Goal: Transaction & Acquisition: Purchase product/service

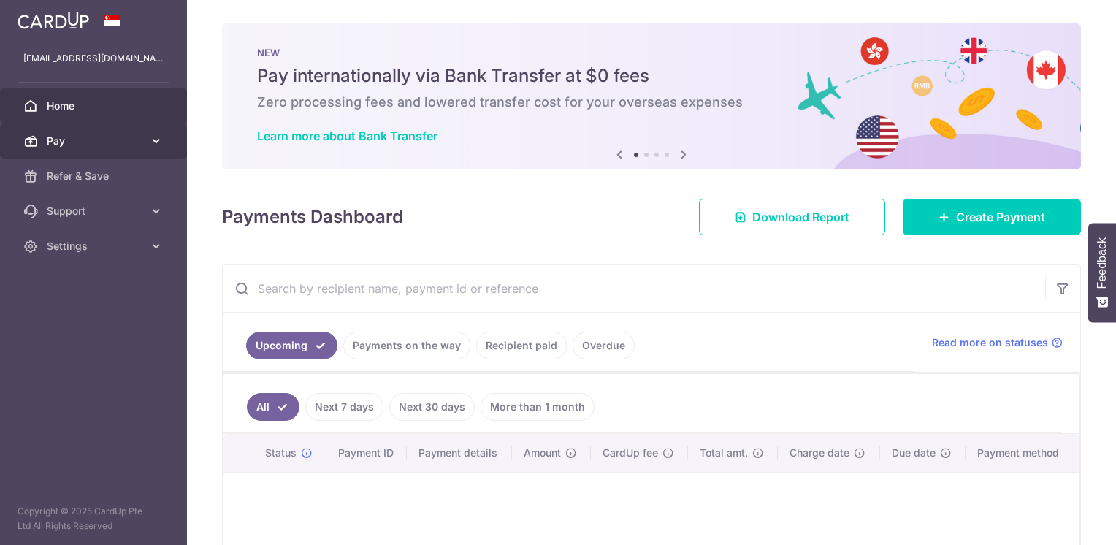
click at [60, 147] on span "Pay" at bounding box center [95, 141] width 96 height 15
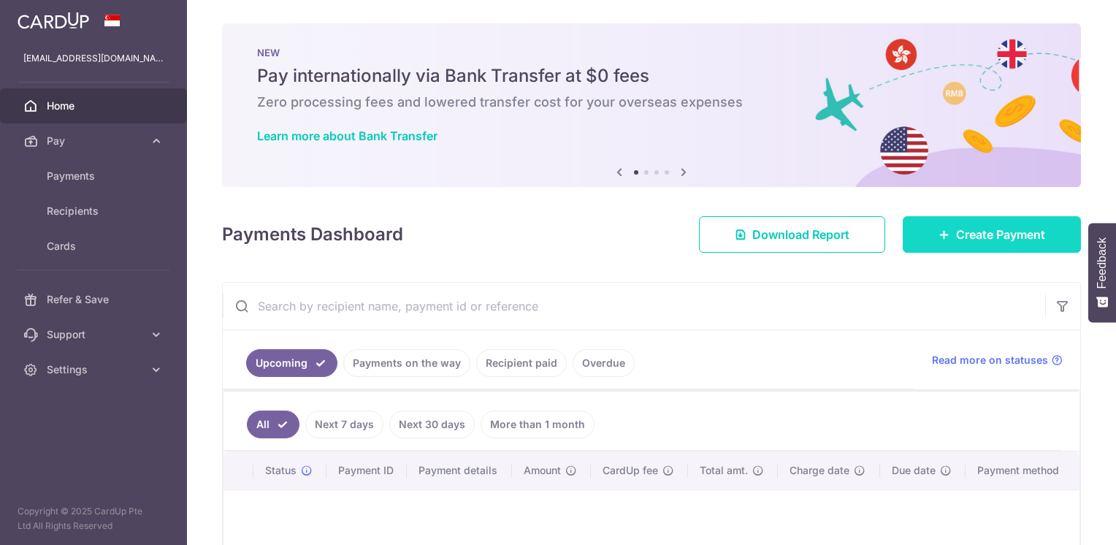
click at [944, 238] on link "Create Payment" at bounding box center [992, 234] width 178 height 37
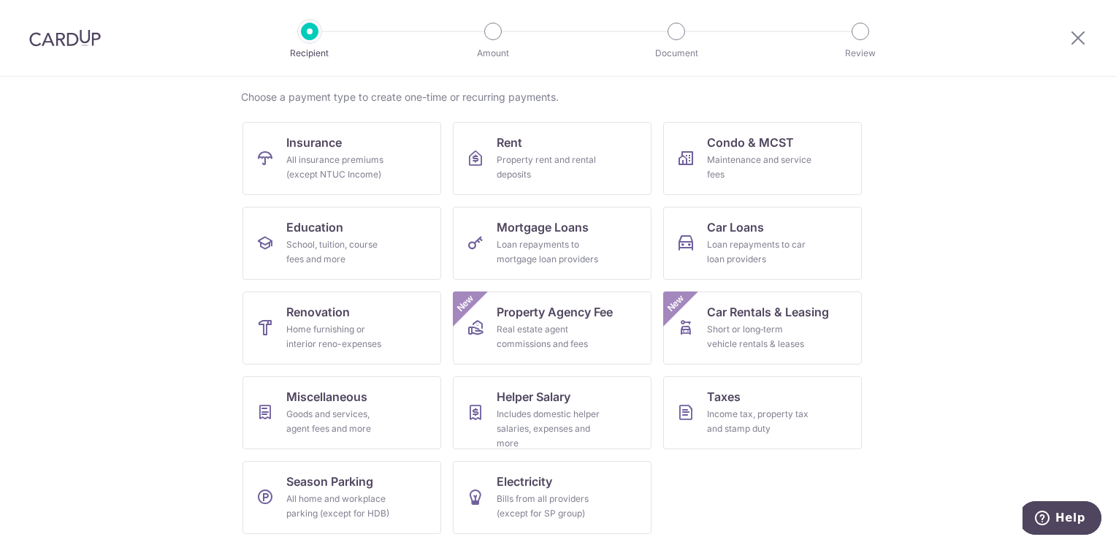
scroll to position [107, 0]
click at [324, 427] on div "Goods and services, agent fees and more" at bounding box center [338, 422] width 105 height 29
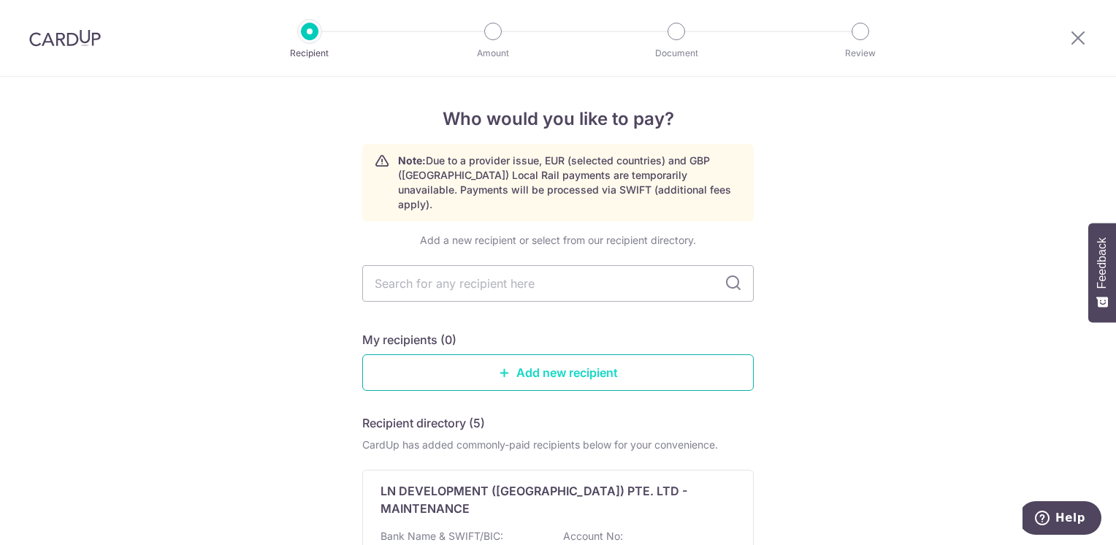
click at [453, 365] on link "Add new recipient" at bounding box center [558, 372] width 392 height 37
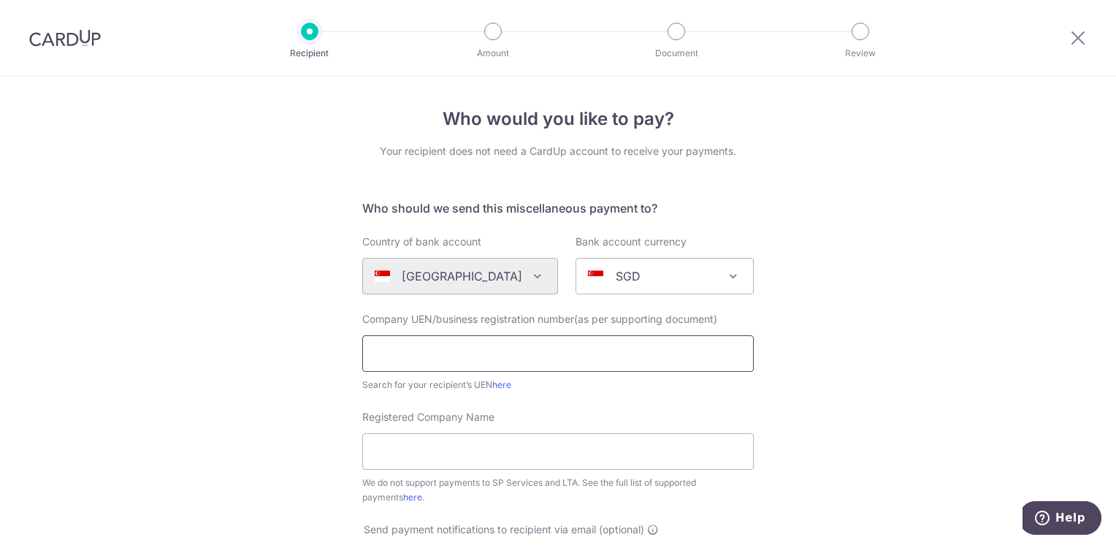
click at [498, 351] on input "text" at bounding box center [558, 353] width 392 height 37
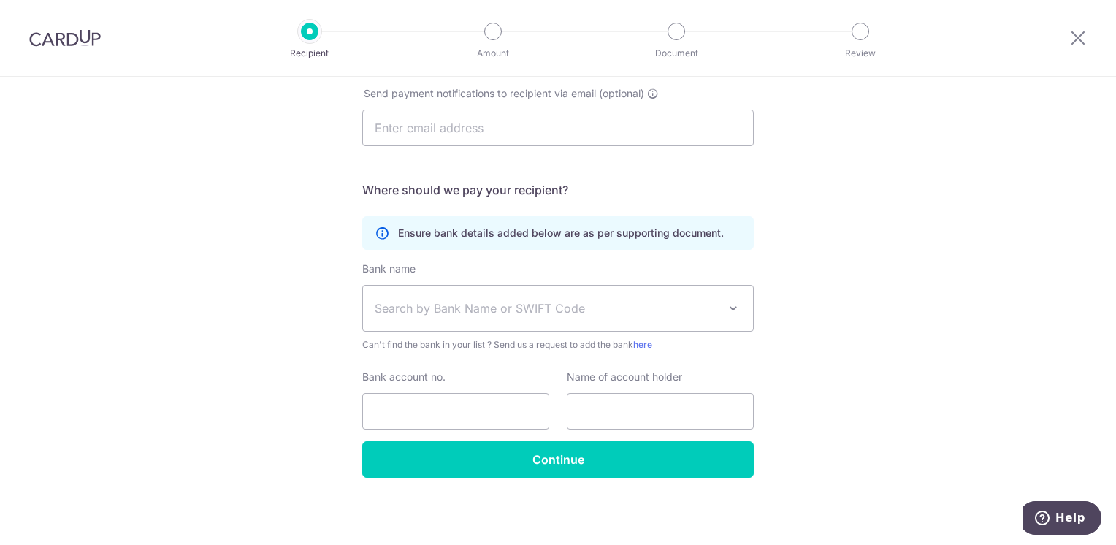
scroll to position [435, 0]
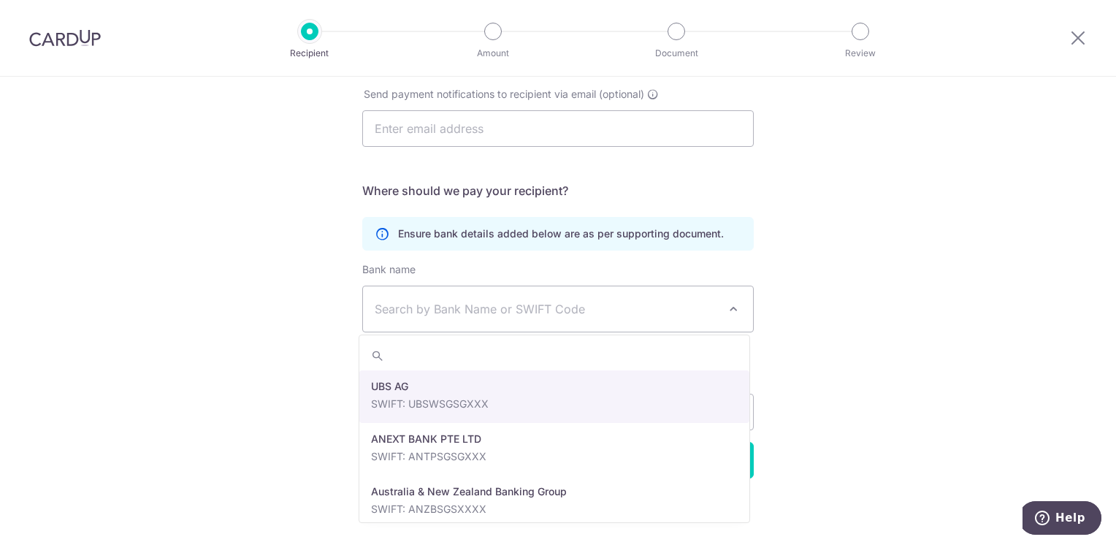
click at [431, 300] on span "Search by Bank Name or SWIFT Code" at bounding box center [546, 309] width 343 height 18
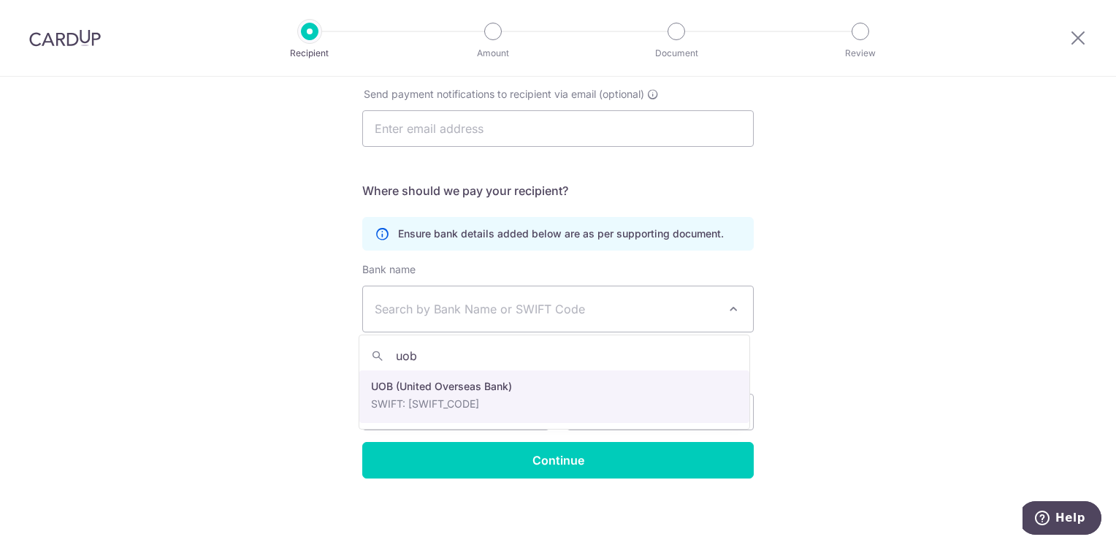
type input "uob"
click at [416, 394] on input "Bank account no." at bounding box center [455, 412] width 187 height 37
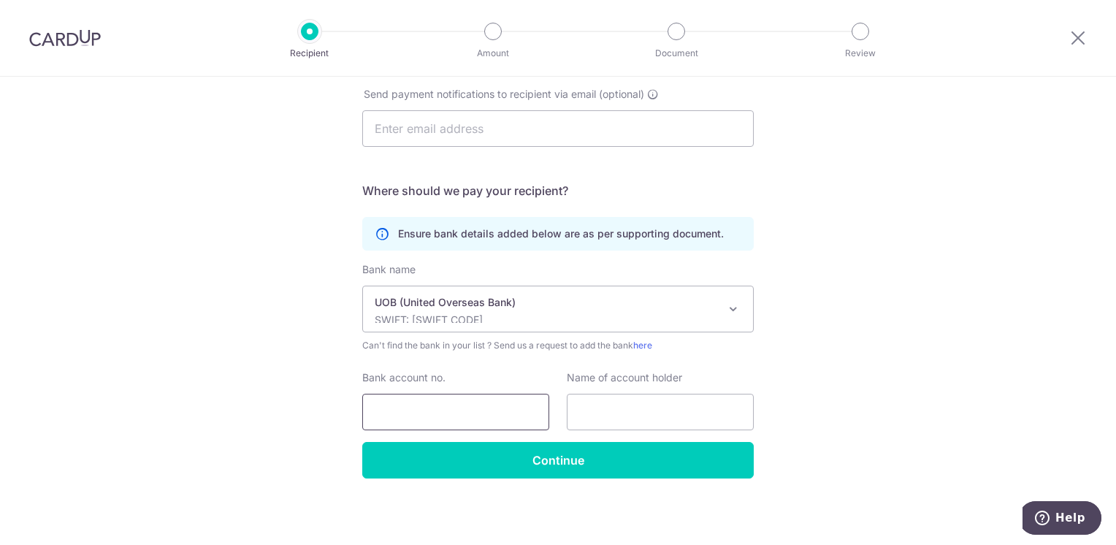
select select "18"
type input "3653171054"
click at [614, 411] on input "text" at bounding box center [660, 412] width 187 height 37
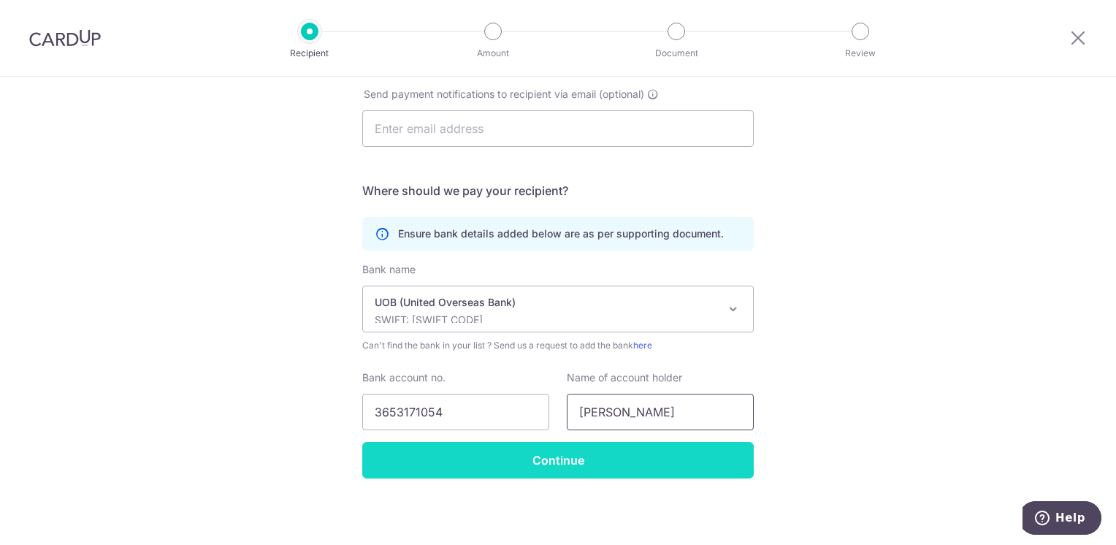
type input "Daranee Prasertjit"
click at [444, 460] on input "Continue" at bounding box center [558, 460] width 392 height 37
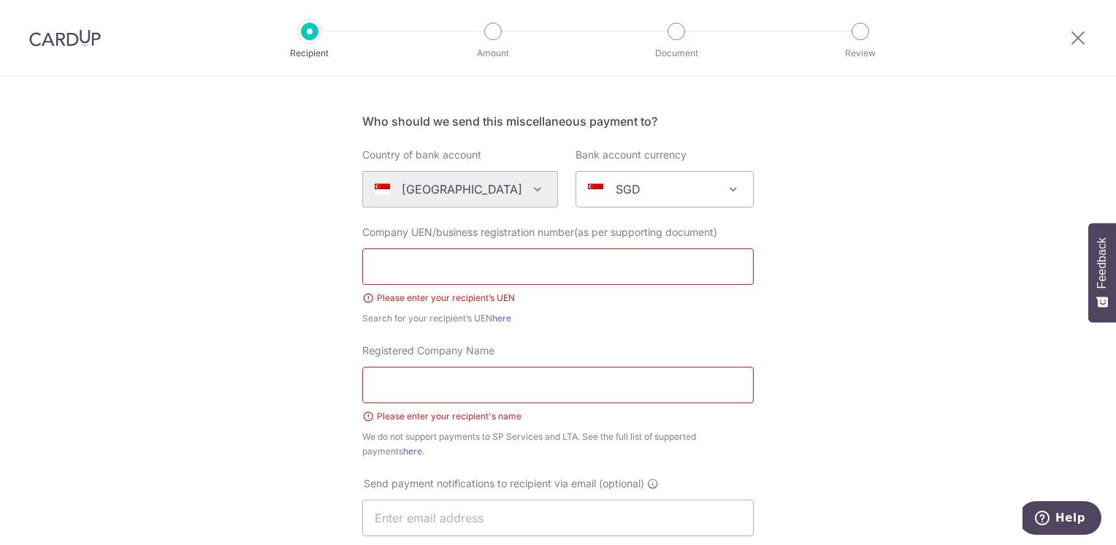
scroll to position [87, 0]
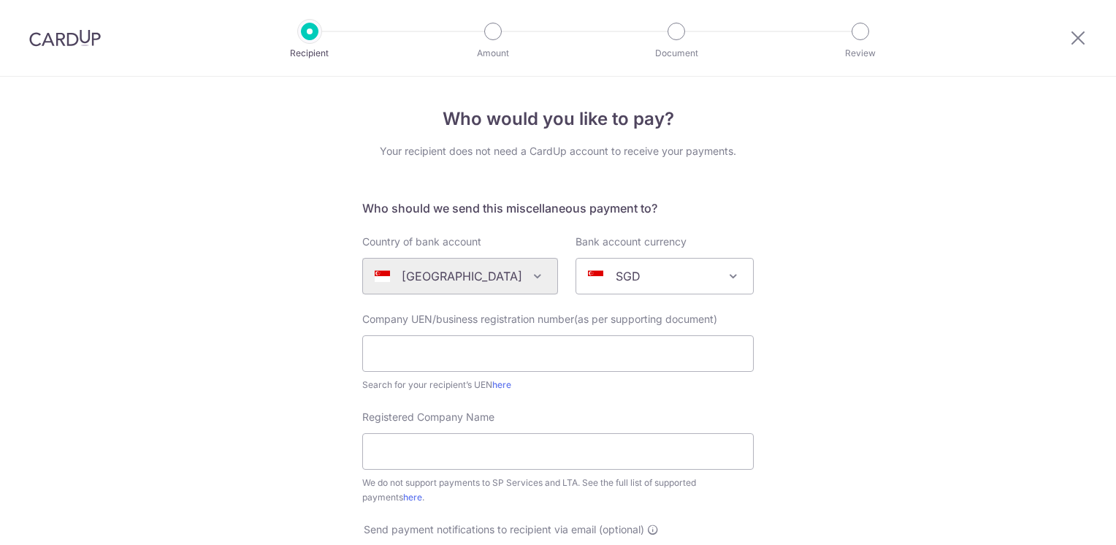
select select "18"
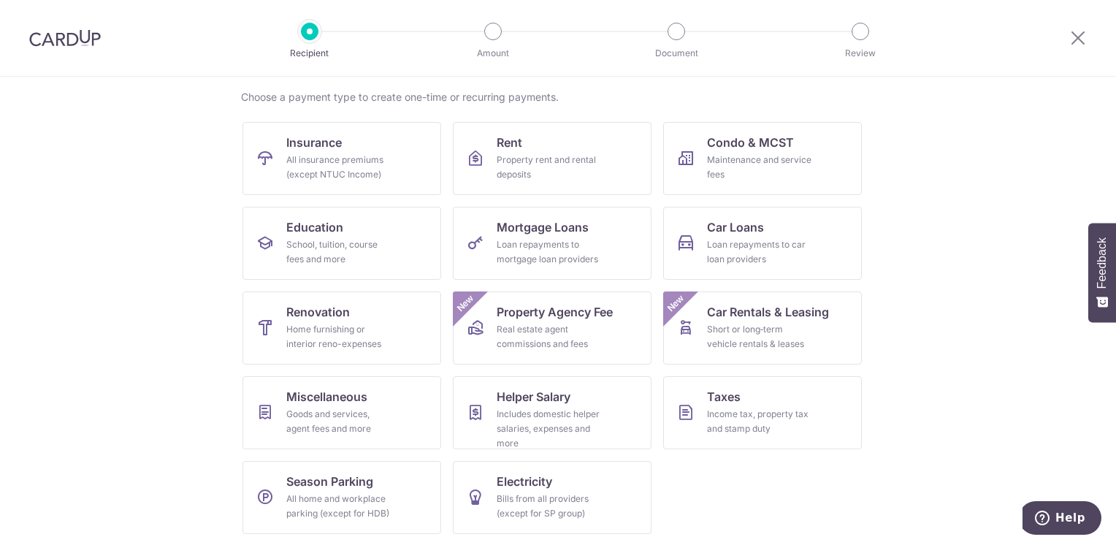
scroll to position [107, 0]
click at [289, 311] on span "Renovation" at bounding box center [318, 313] width 64 height 18
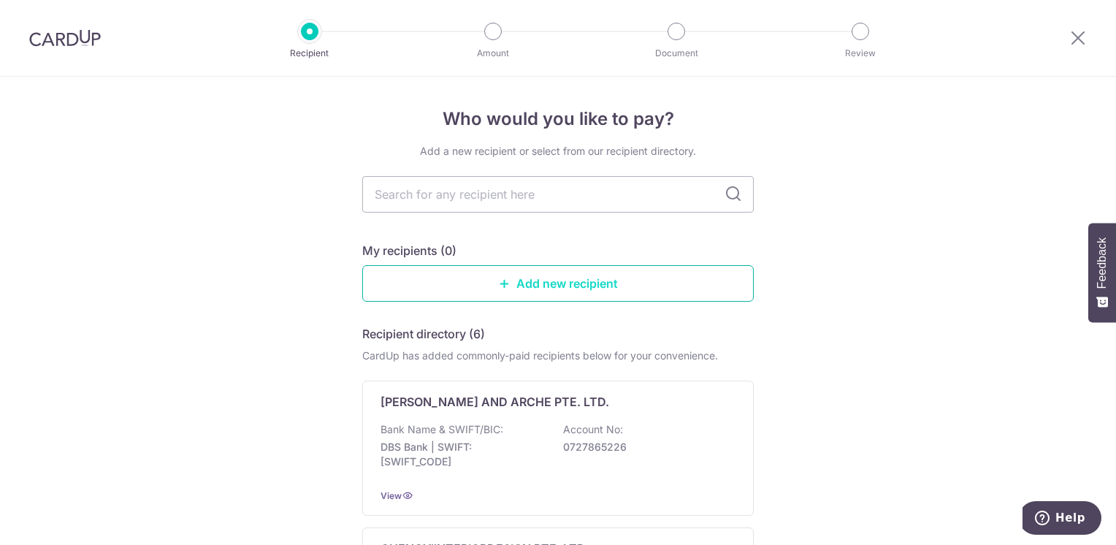
click at [530, 282] on link "Add new recipient" at bounding box center [558, 283] width 392 height 37
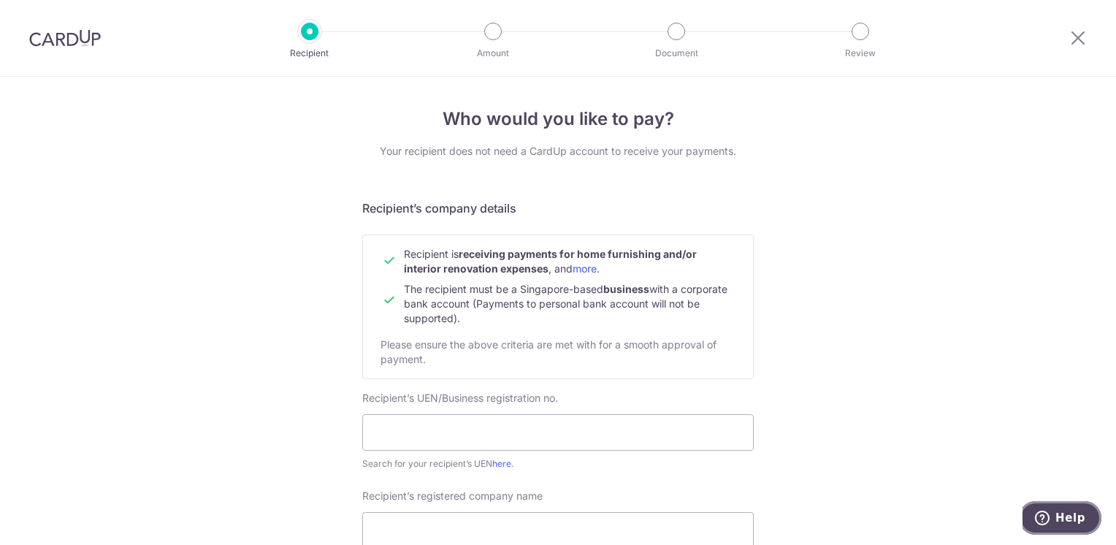
click at [1067, 514] on span "Help" at bounding box center [1071, 517] width 30 height 13
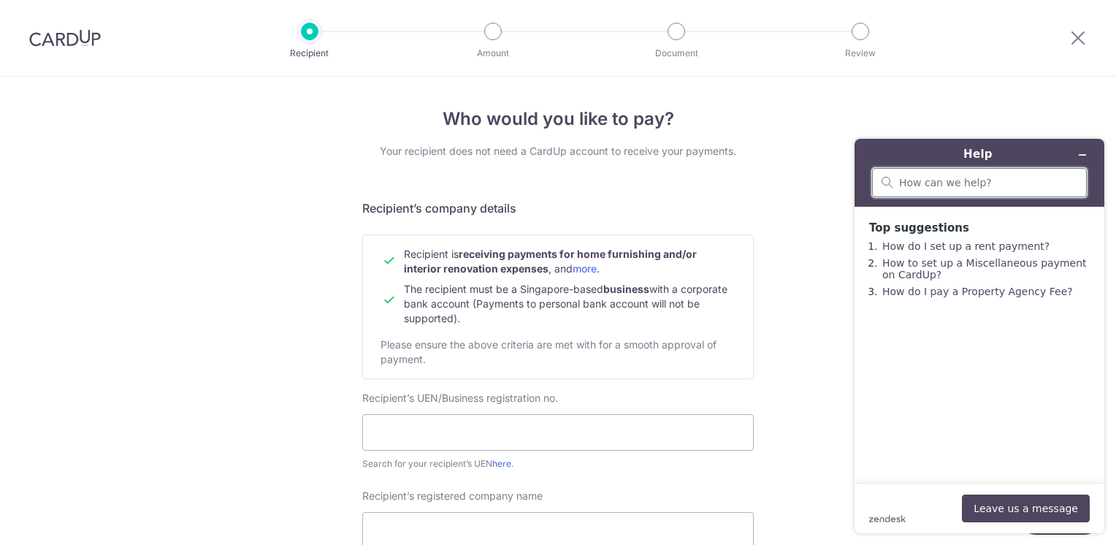
click at [926, 186] on input "search" at bounding box center [988, 182] width 178 height 13
type input "can i send to an individual not a company?"
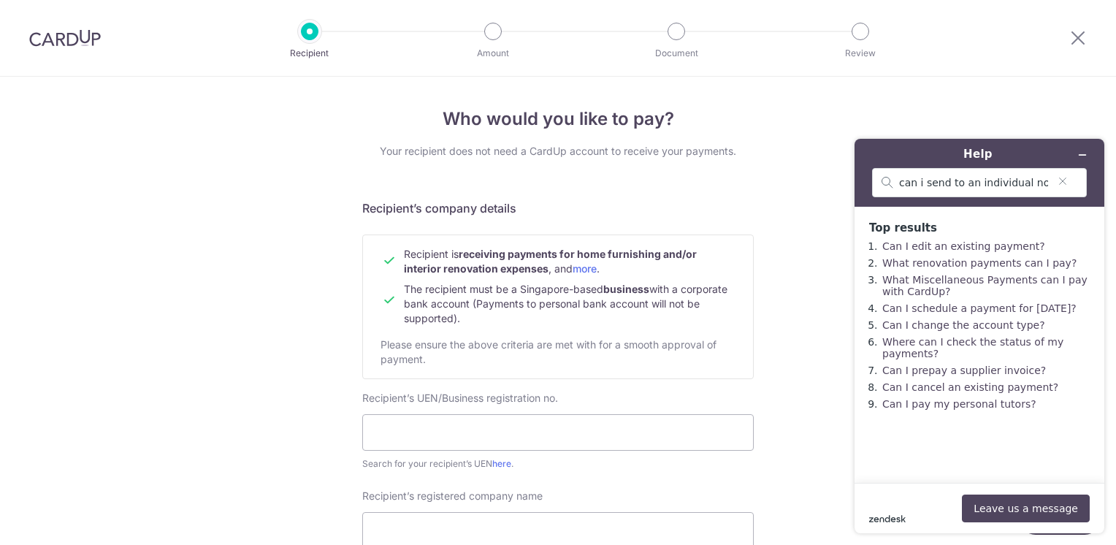
click at [896, 517] on icon "zendesk .cls-1{fill:#03363d;}" at bounding box center [887, 518] width 37 height 7
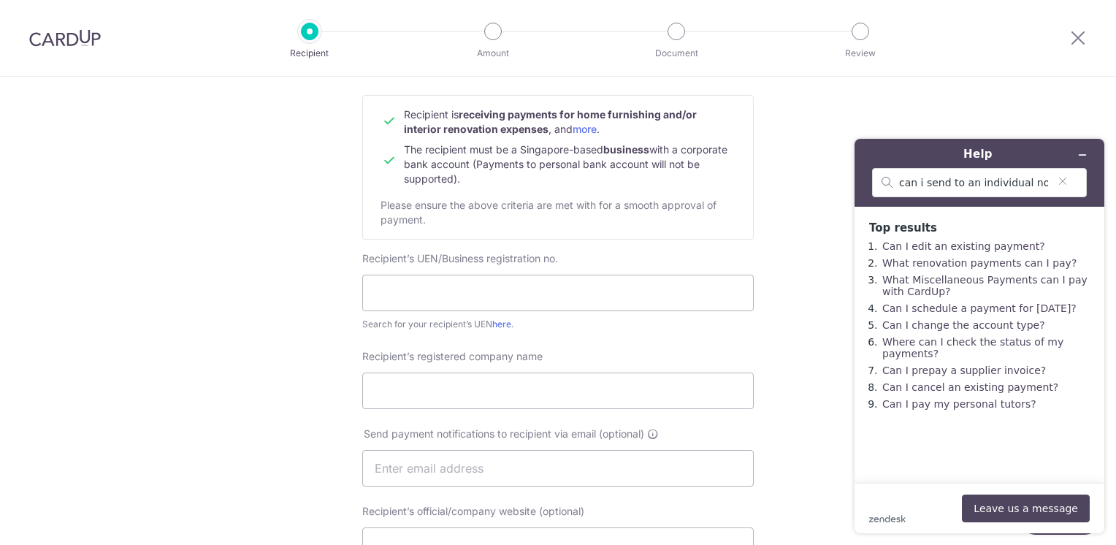
scroll to position [6, 0]
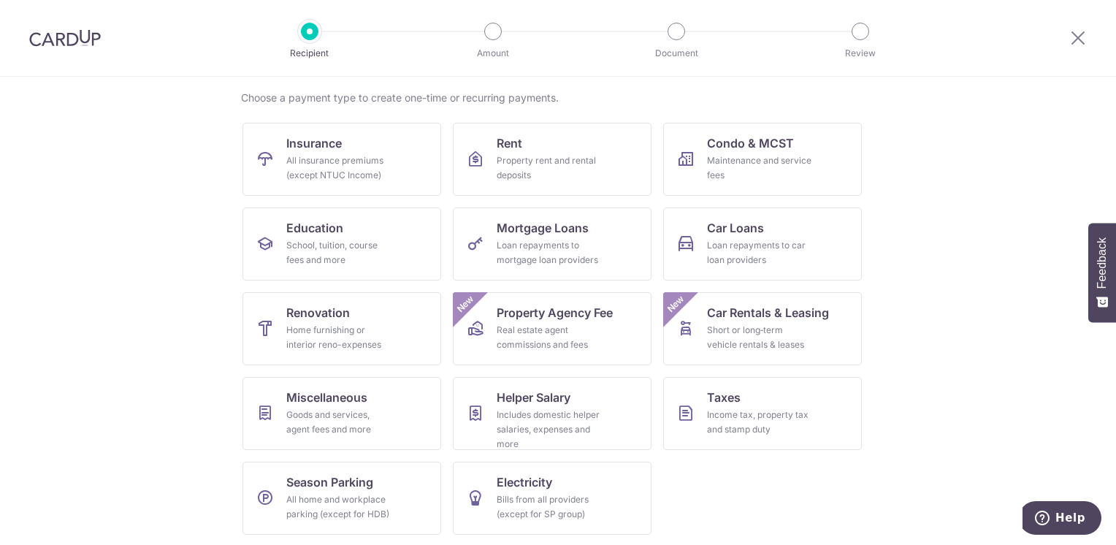
scroll to position [108, 0]
click at [556, 413] on div "Includes domestic helper salaries, expenses and more" at bounding box center [549, 429] width 105 height 44
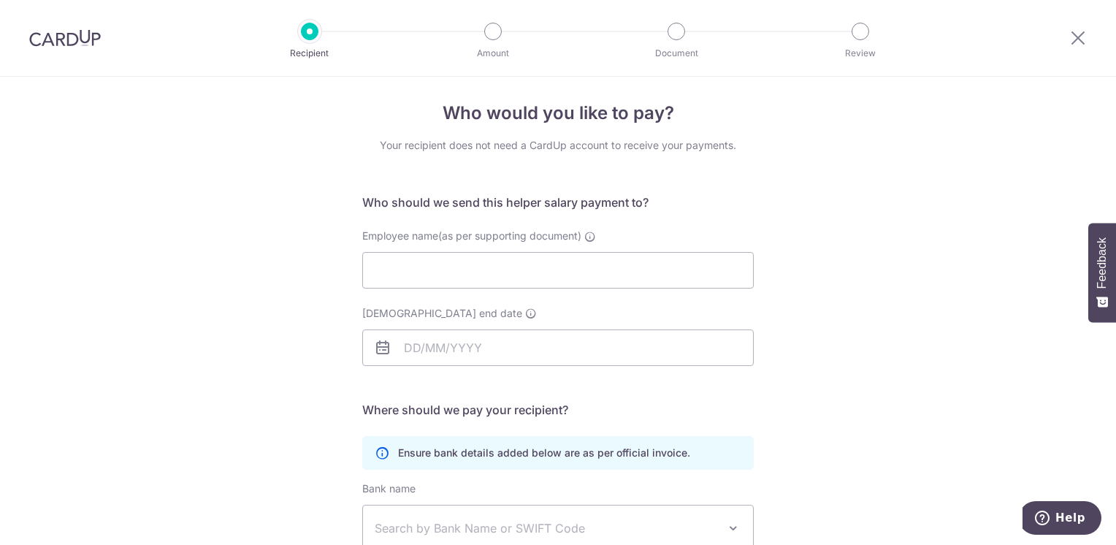
scroll to position [6, 0]
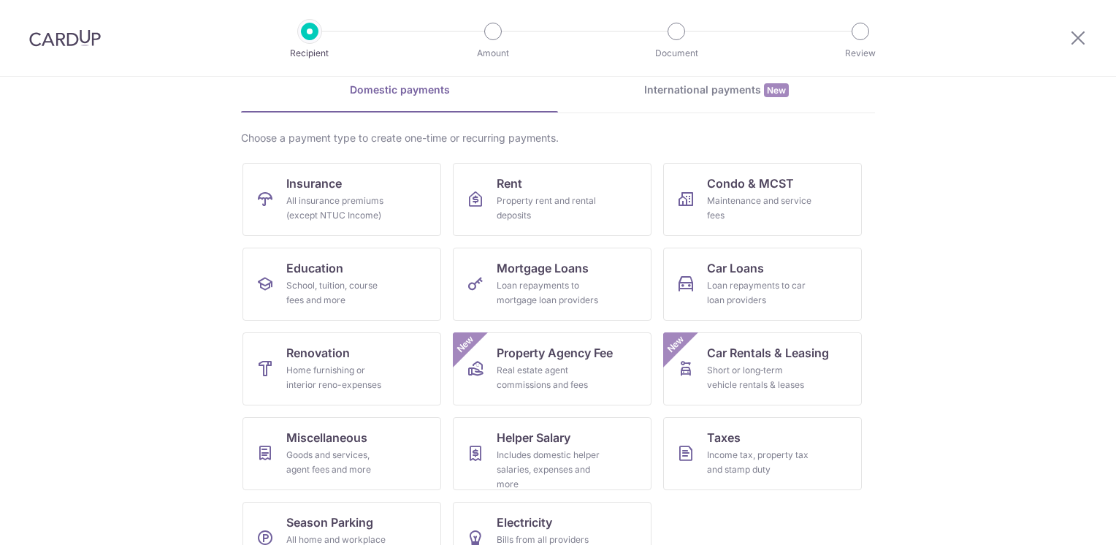
scroll to position [108, 0]
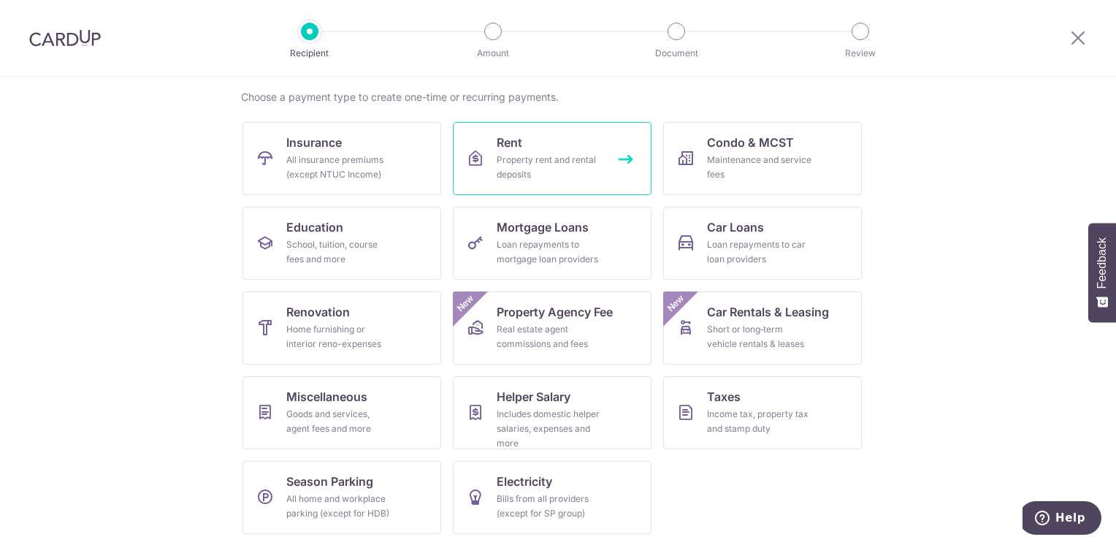
click at [557, 161] on div "Property rent and rental deposits" at bounding box center [549, 167] width 105 height 29
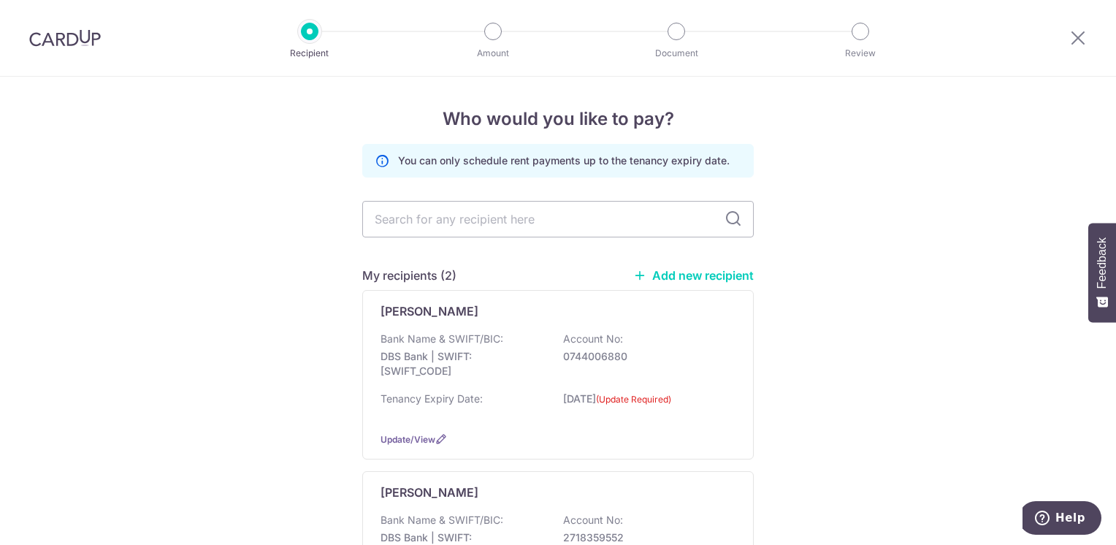
scroll to position [148, 0]
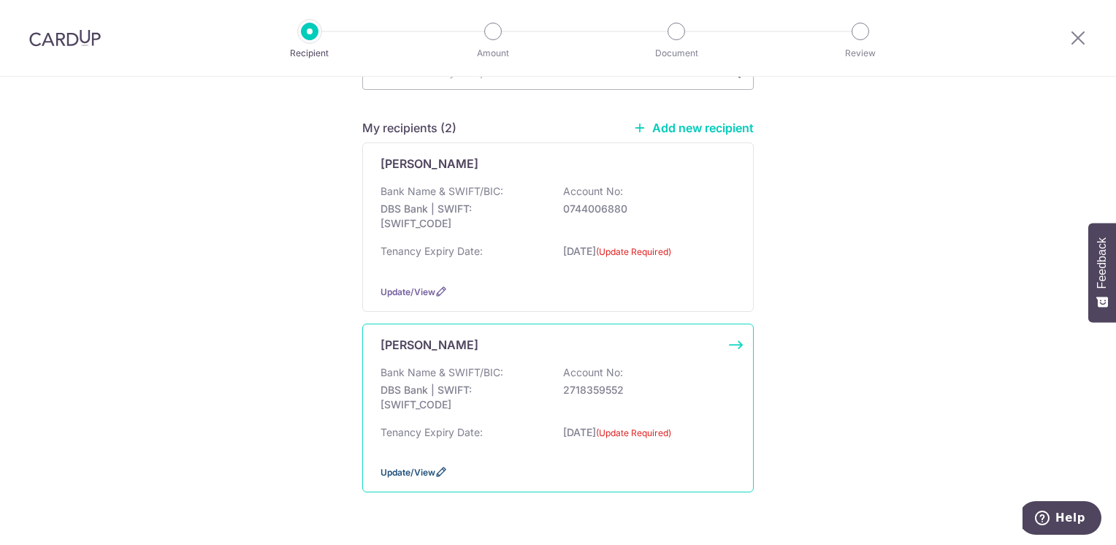
click at [405, 468] on span "Update/View" at bounding box center [408, 472] width 55 height 11
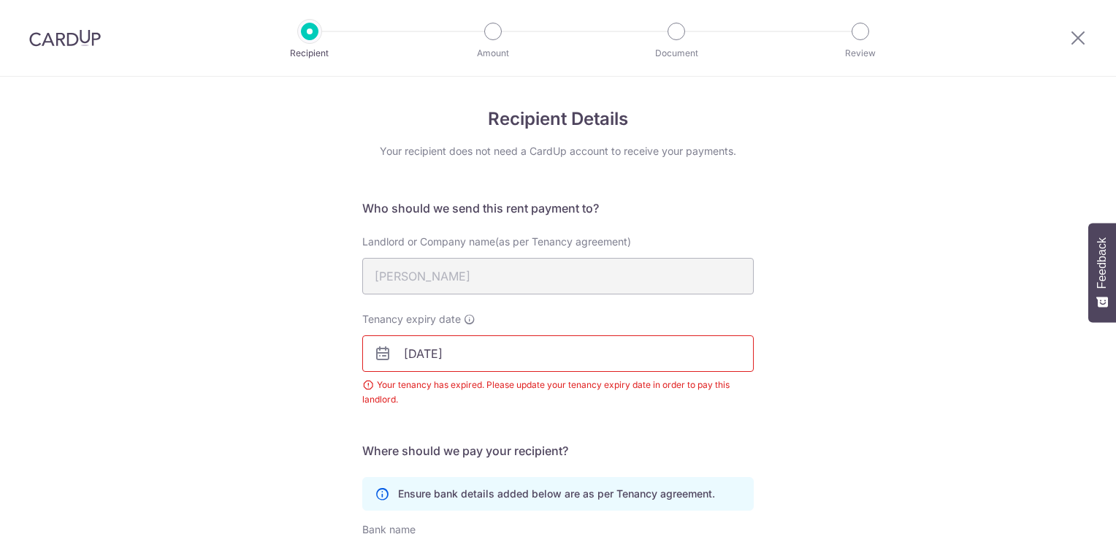
scroll to position [240, 0]
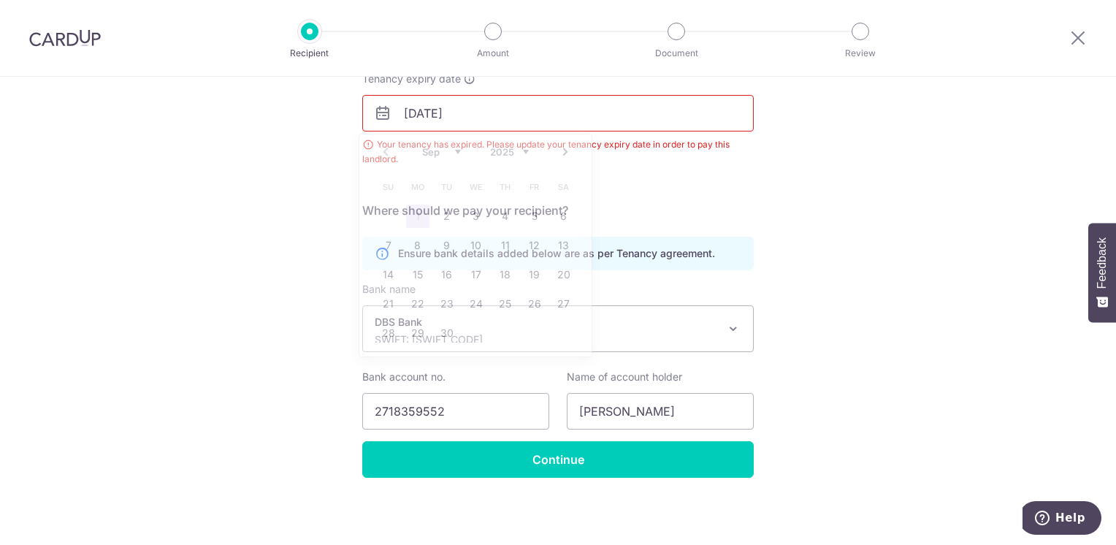
click at [472, 114] on input "[DATE]" at bounding box center [558, 113] width 392 height 37
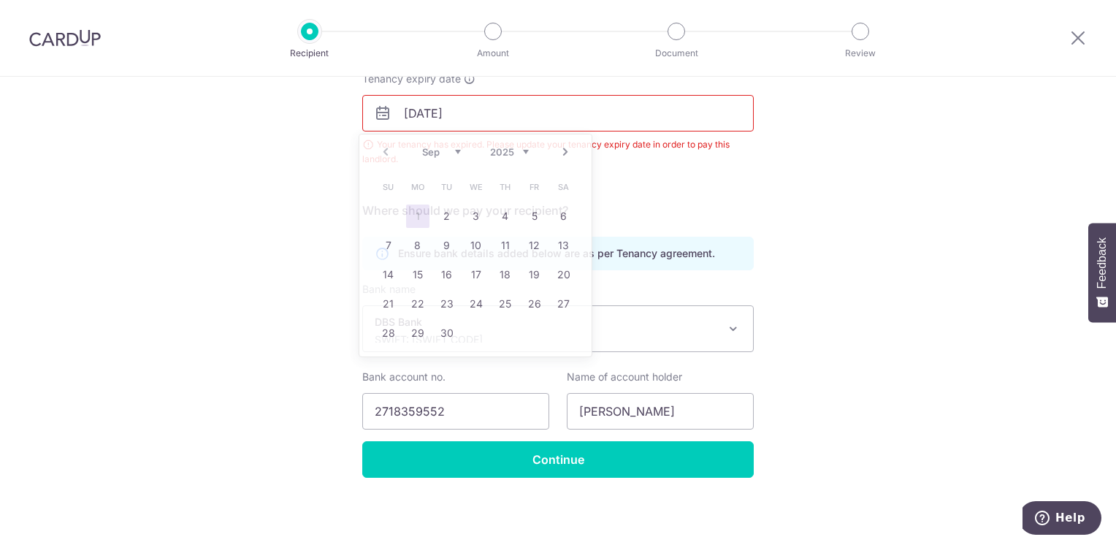
click at [188, 221] on div "Recipient Details Your recipient does not need a CardUp account to receive your…" at bounding box center [558, 191] width 1116 height 710
click at [503, 121] on input "[DATE]" at bounding box center [558, 113] width 392 height 37
click at [419, 221] on link "1" at bounding box center [417, 216] width 23 height 23
type input "[DATE]"
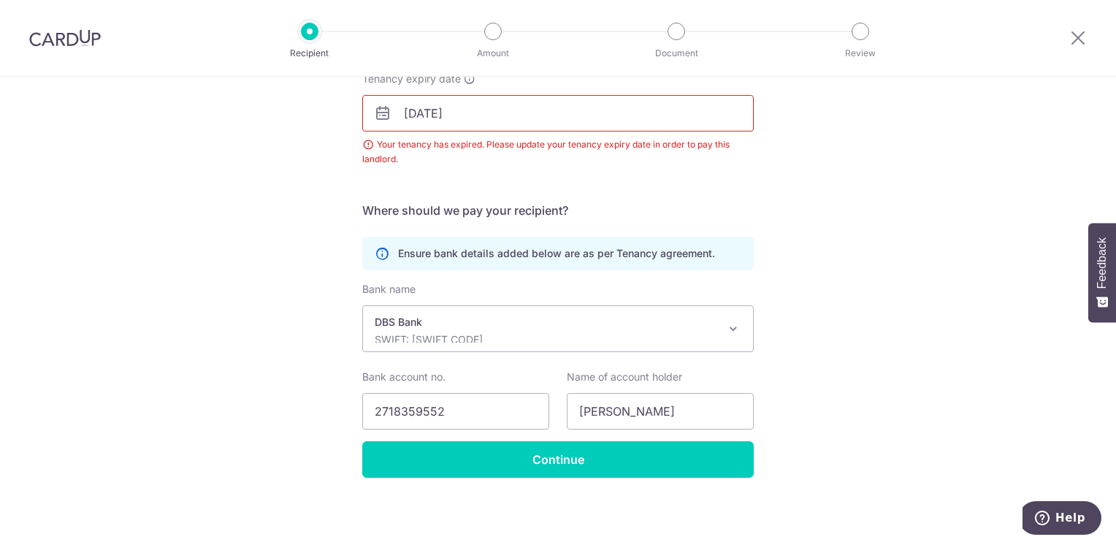
click at [275, 254] on div "Recipient Details Your recipient does not need a CardUp account to receive your…" at bounding box center [558, 191] width 1116 height 710
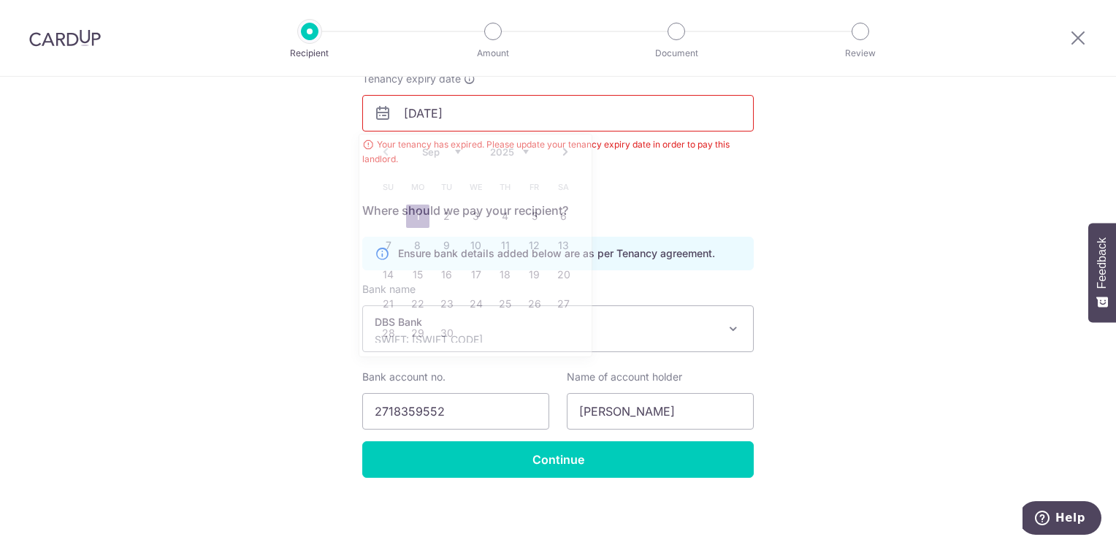
click at [487, 103] on input "[DATE]" at bounding box center [558, 113] width 392 height 37
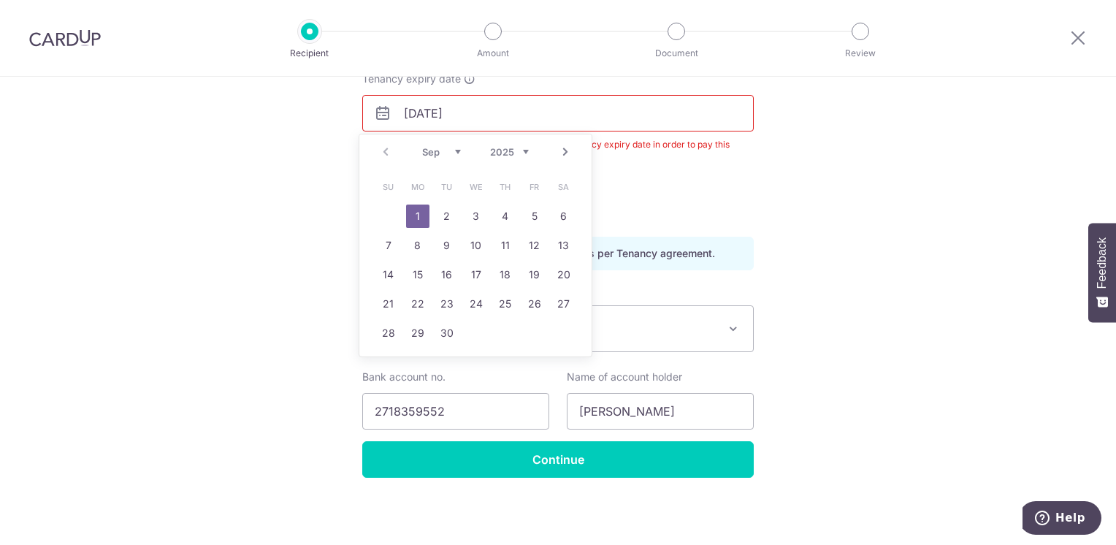
click at [416, 213] on link "1" at bounding box center [417, 216] width 23 height 23
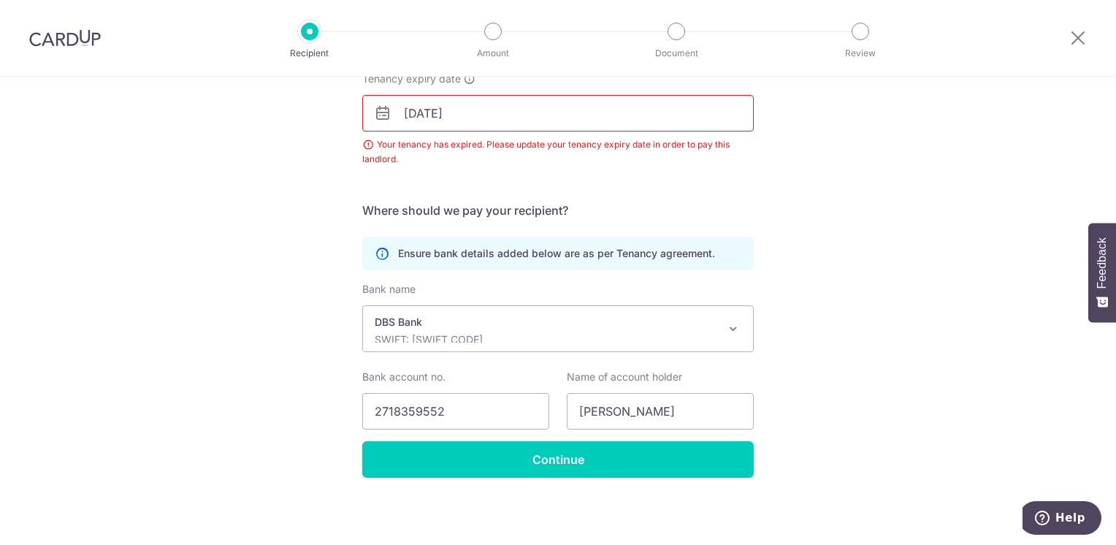
click at [292, 261] on div "Recipient Details Your recipient does not need a CardUp account to receive your…" at bounding box center [558, 191] width 1116 height 710
